Goal: Check status: Check status

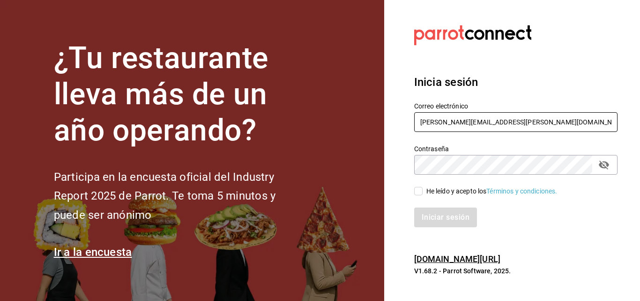
type input "[PERSON_NAME][EMAIL_ADDRESS][PERSON_NAME][DOMAIN_NAME]"
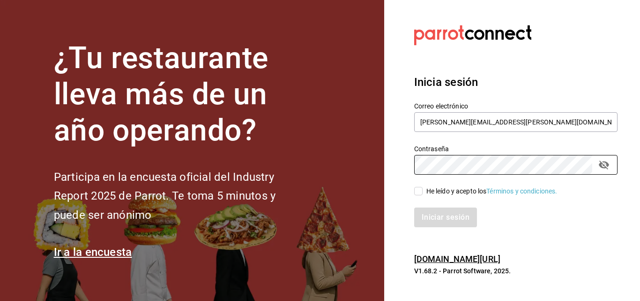
click at [422, 188] on input "He leído y acepto los Términos y condiciones." at bounding box center [418, 191] width 8 height 8
checkbox input "true"
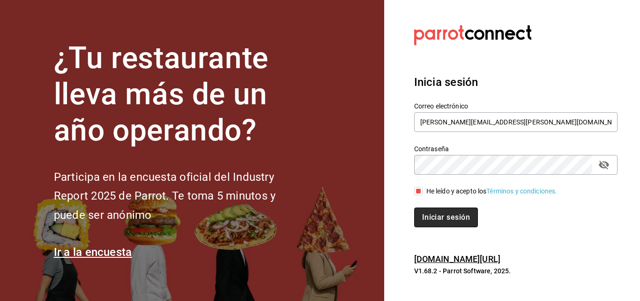
click at [443, 211] on button "Iniciar sesión" at bounding box center [446, 217] width 64 height 20
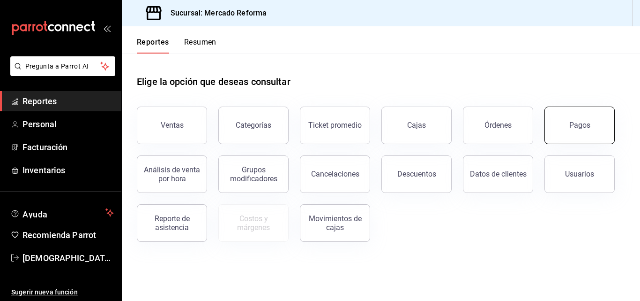
click at [589, 126] on div "Pagos" at bounding box center [580, 124] width 21 height 9
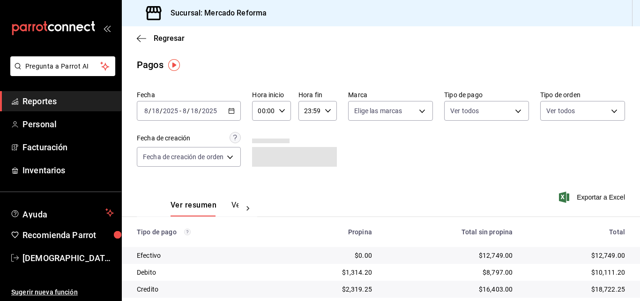
click at [181, 116] on div "[DATE] [DATE] - [DATE] [DATE]" at bounding box center [189, 111] width 104 height 20
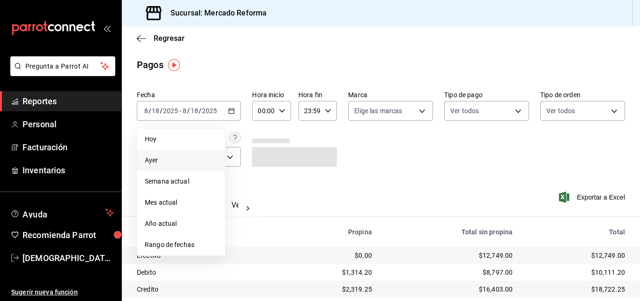
click at [156, 158] on span "Ayer" at bounding box center [181, 160] width 73 height 10
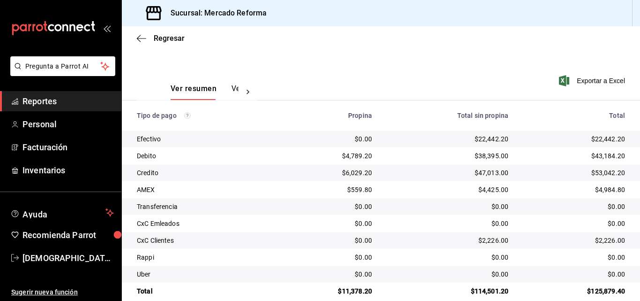
scroll to position [130, 0]
